Goal: Task Accomplishment & Management: Complete application form

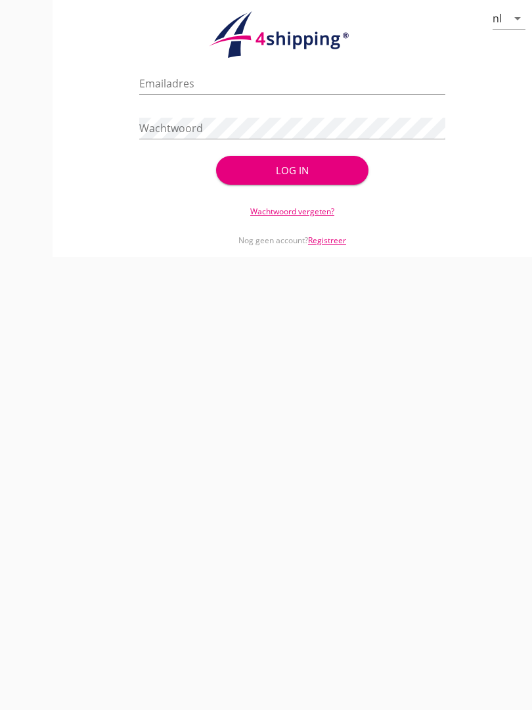
click at [305, 91] on input "Emailadres" at bounding box center [292, 83] width 306 height 21
type input "[EMAIL_ADDRESS][DOMAIN_NAME]"
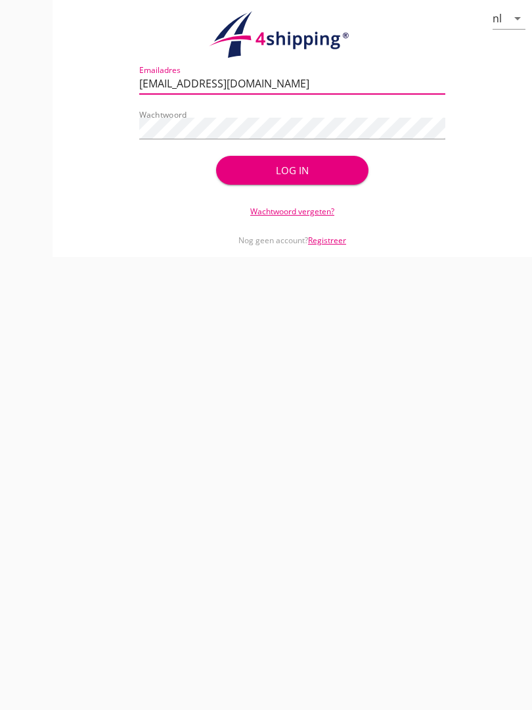
click at [306, 178] on div "Log in" at bounding box center [292, 170] width 111 height 15
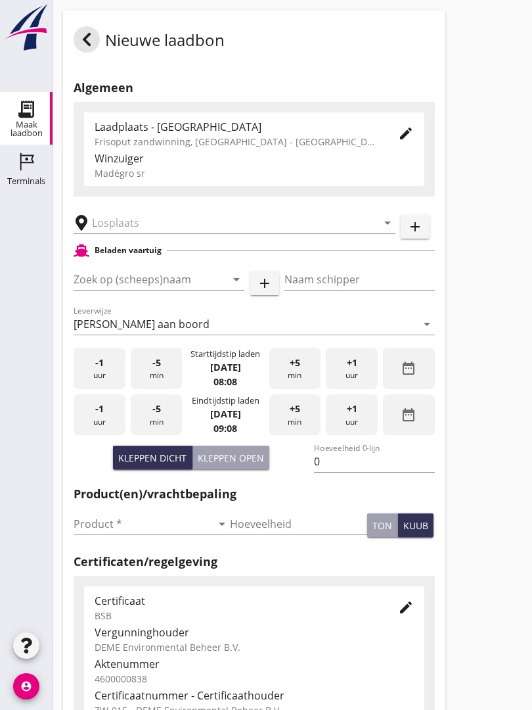
click at [146, 229] on input "text" at bounding box center [225, 222] width 267 height 21
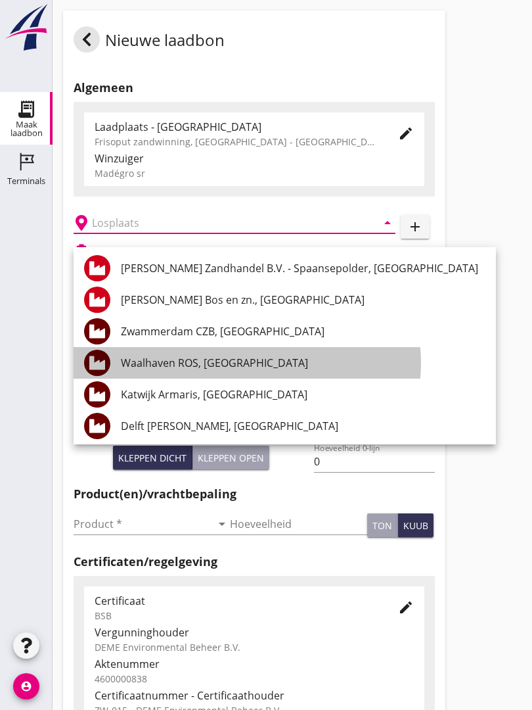
click at [244, 356] on div "Waalhaven ROS, [GEOGRAPHIC_DATA]" at bounding box center [303, 363] width 365 height 16
type input "Waalhaven ROS, [GEOGRAPHIC_DATA]"
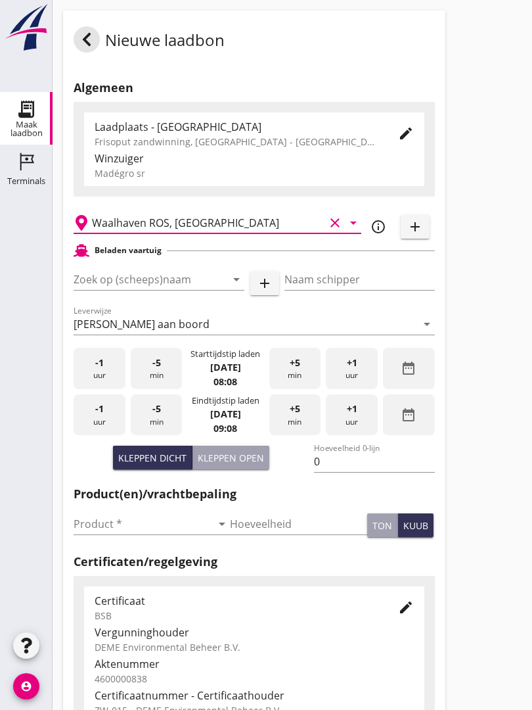
click at [192, 286] on input "Zoek op (scheeps)naam" at bounding box center [141, 279] width 134 height 21
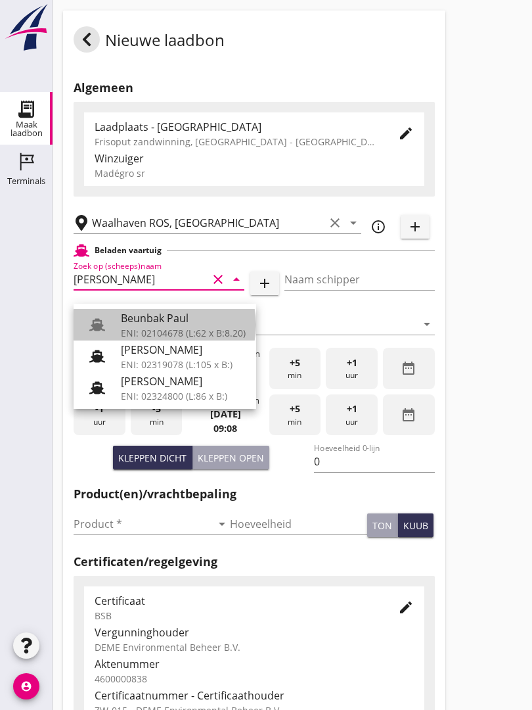
click at [175, 317] on div "Beunbak Paul" at bounding box center [183, 318] width 125 height 16
type input "Beunbak Paul"
type input "[PERSON_NAME]"
type input "576"
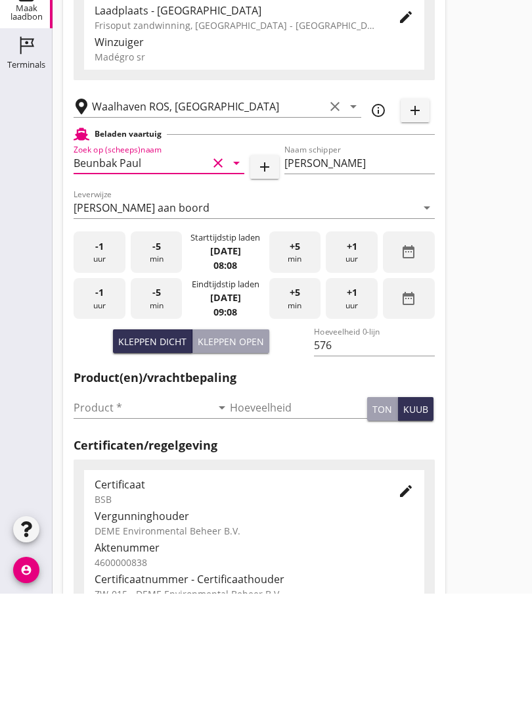
click at [101, 505] on div "Product * arrow_drop_down" at bounding box center [152, 526] width 156 height 42
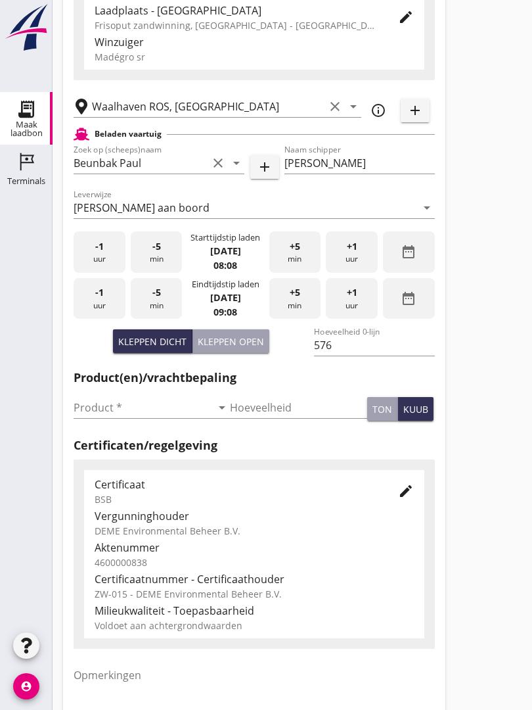
click at [109, 415] on input "Product *" at bounding box center [143, 407] width 138 height 21
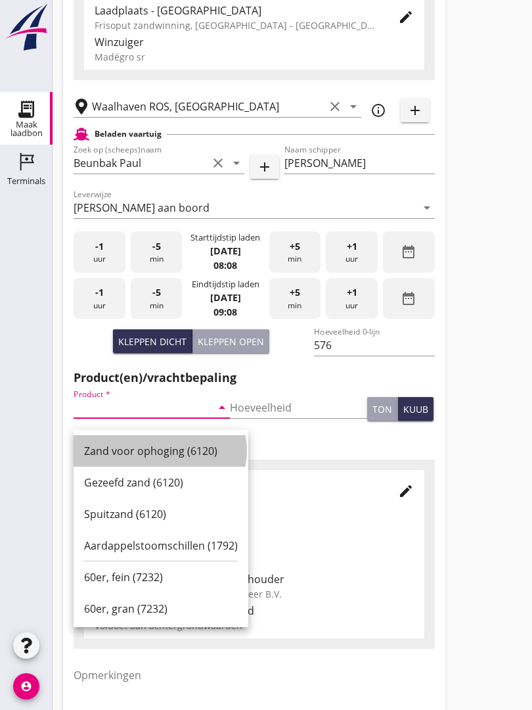
click at [172, 449] on div "Zand voor ophoging (6120)" at bounding box center [161, 451] width 154 height 16
type input "Zand voor ophoging (6120)"
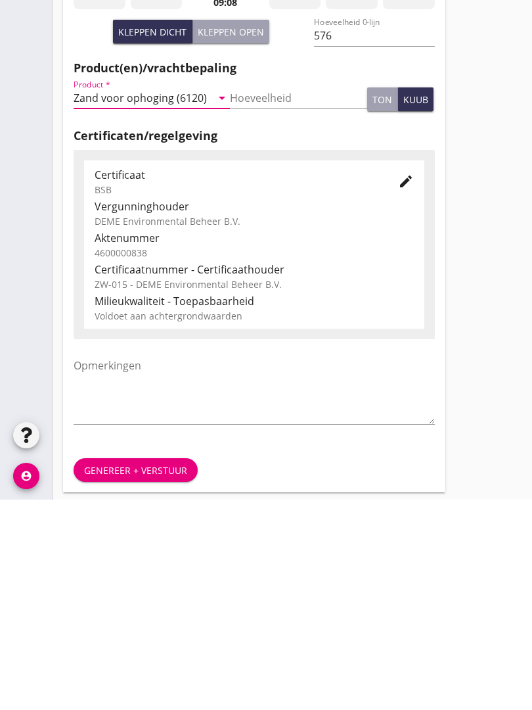
scroll to position [230, 0]
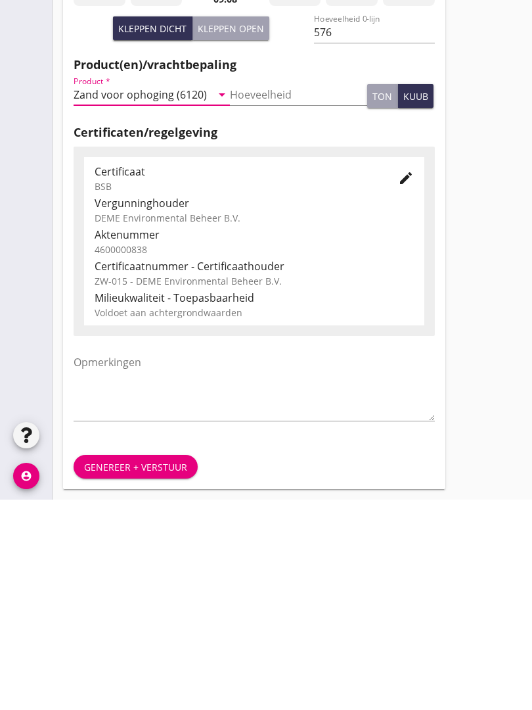
click at [156, 670] on div "Genereer + verstuur" at bounding box center [135, 677] width 103 height 14
